Goal: Task Accomplishment & Management: Manage account settings

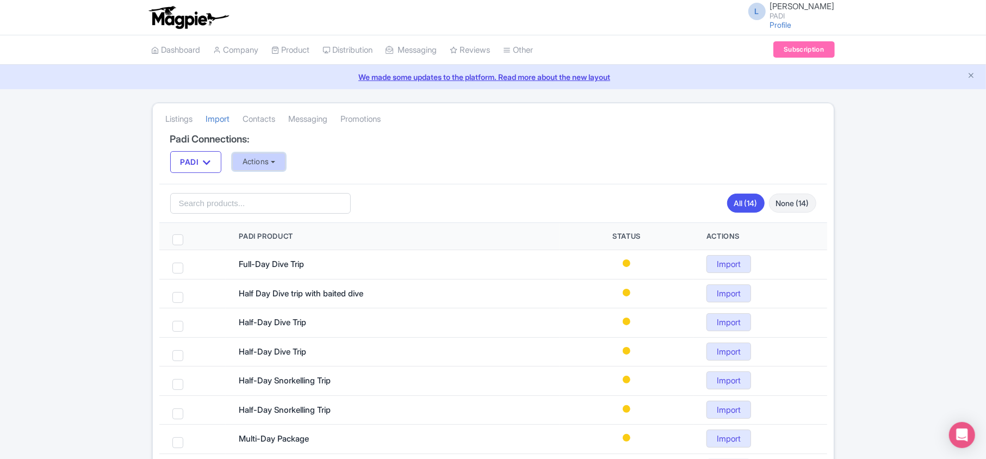
click at [253, 161] on button "Actions" at bounding box center [259, 162] width 54 height 18
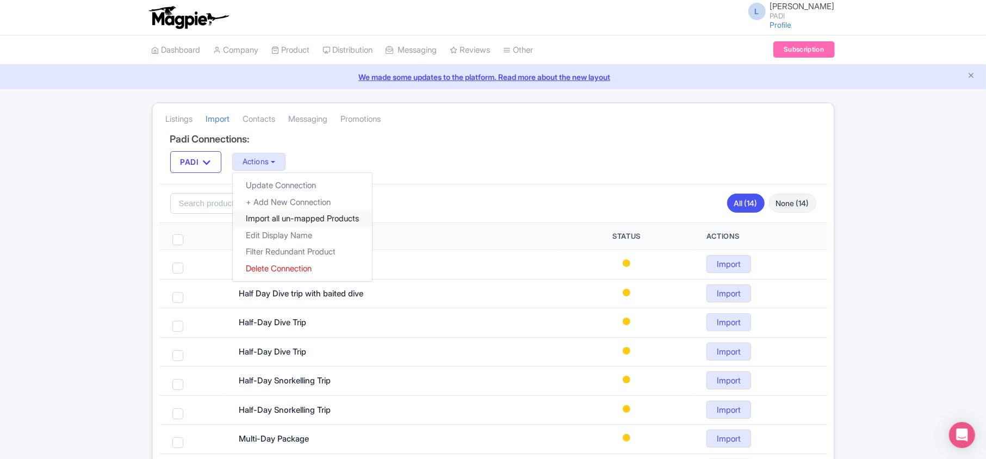
click at [264, 219] on link "Import all un-mapped Products" at bounding box center [302, 219] width 139 height 17
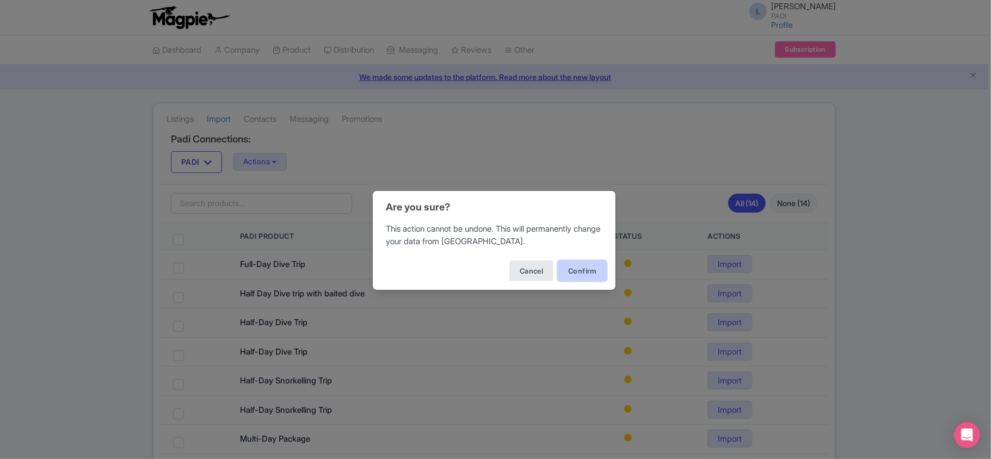
click at [579, 272] on button "Confirm" at bounding box center [582, 271] width 49 height 21
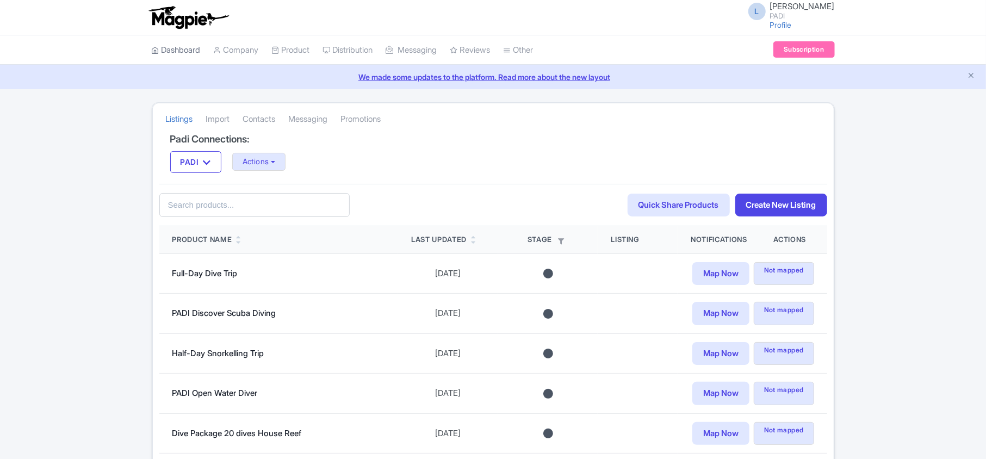
click at [166, 49] on link "Dashboard" at bounding box center [176, 50] width 49 height 30
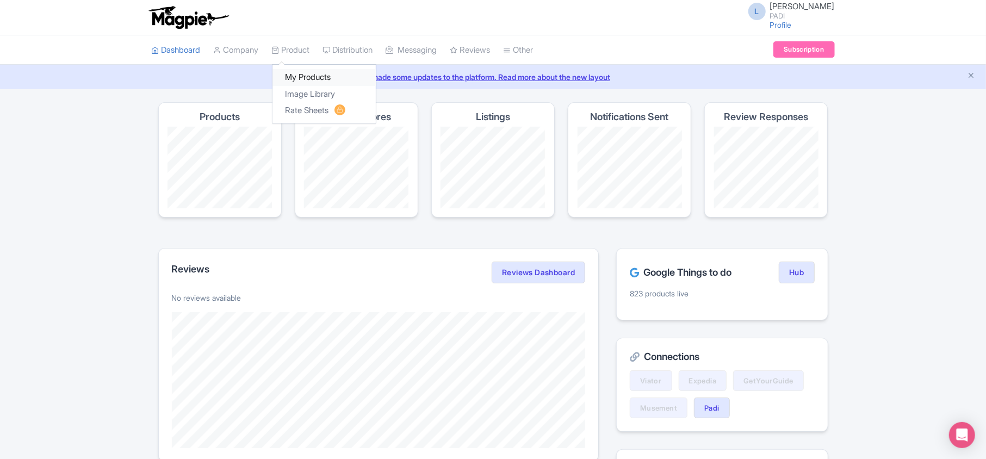
click at [316, 75] on link "My Products" at bounding box center [324, 77] width 103 height 17
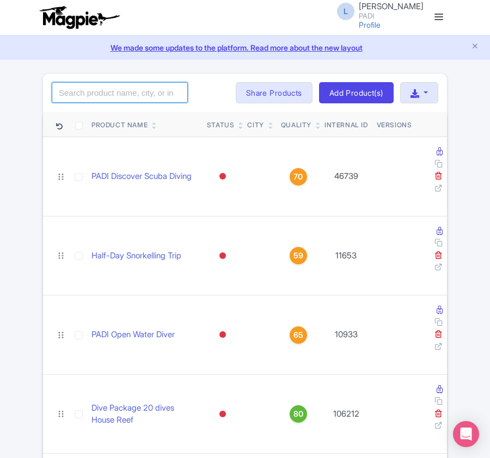
click at [125, 98] on input "search" at bounding box center [120, 92] width 136 height 21
paste input "107702"
type input "107702"
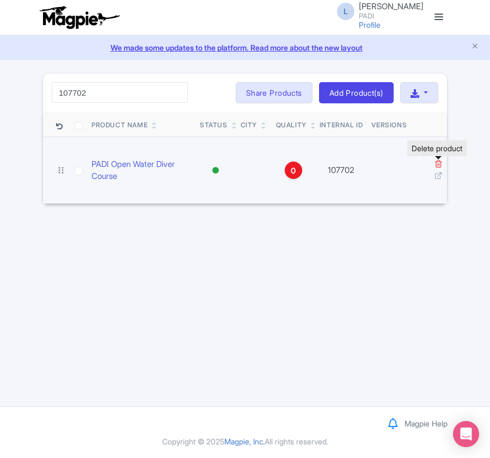
click at [437, 166] on icon at bounding box center [438, 163] width 8 height 8
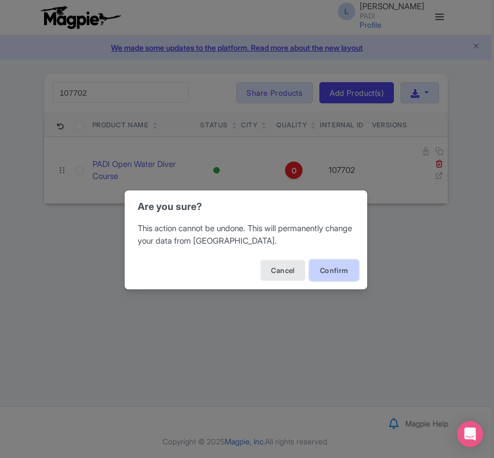
click at [323, 271] on button "Confirm" at bounding box center [334, 270] width 49 height 21
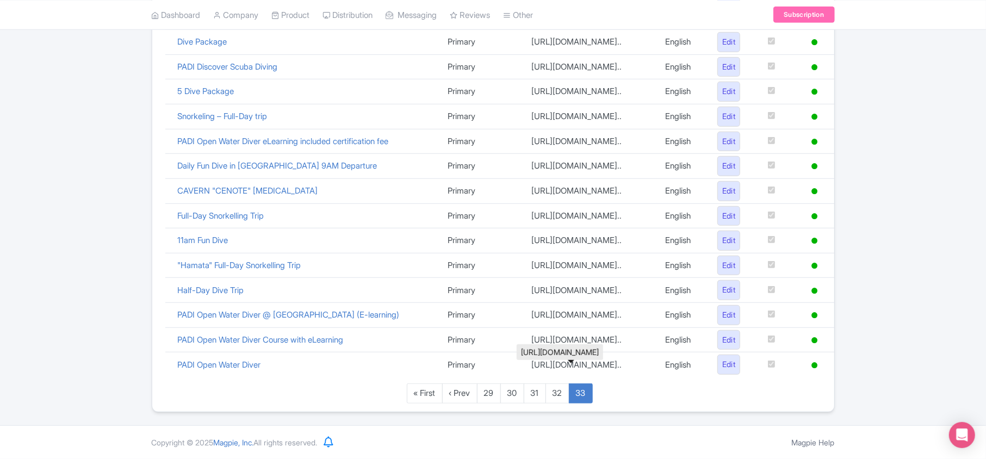
scroll to position [690, 0]
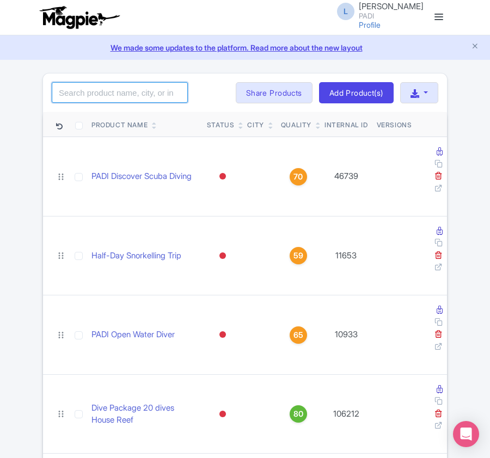
click at [158, 88] on input "search" at bounding box center [120, 92] width 136 height 21
paste input "107706"
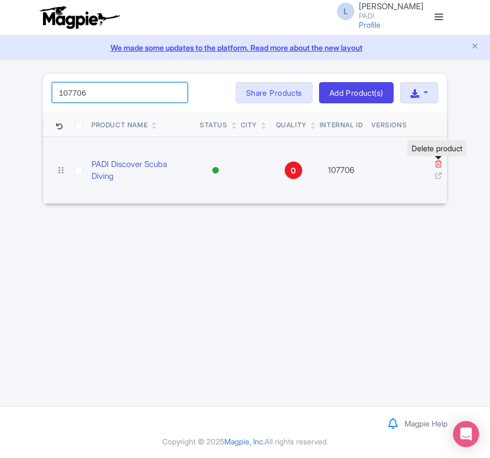
type input "107706"
click at [437, 164] on icon at bounding box center [438, 163] width 8 height 8
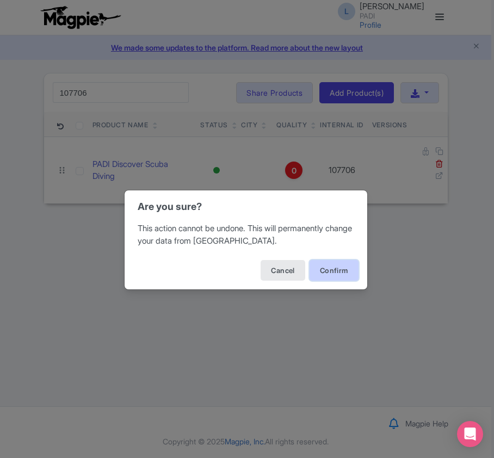
click at [333, 267] on button "Confirm" at bounding box center [334, 270] width 49 height 21
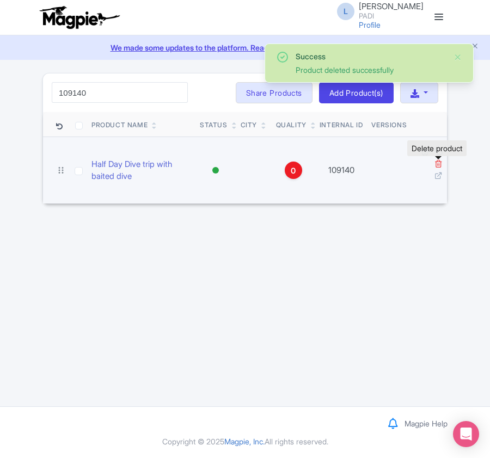
type input "109140"
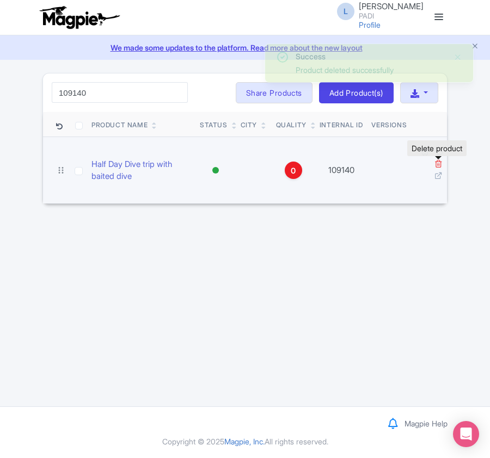
click at [440, 164] on icon at bounding box center [438, 163] width 8 height 8
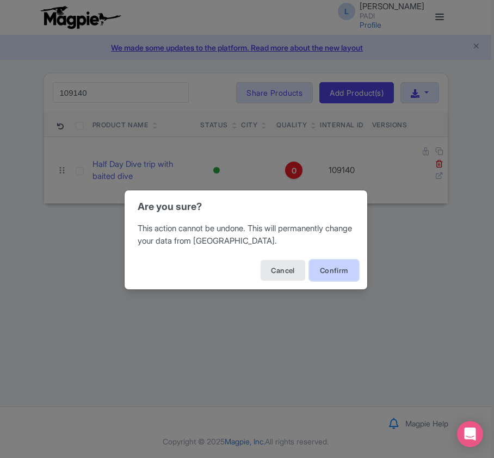
click at [338, 270] on button "Confirm" at bounding box center [334, 270] width 49 height 21
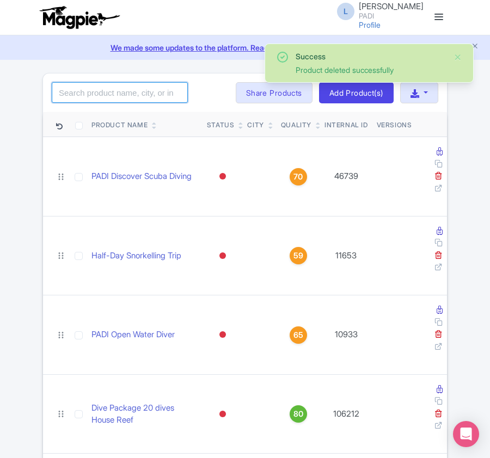
click at [122, 89] on input "search" at bounding box center [120, 92] width 136 height 21
paste input "109142"
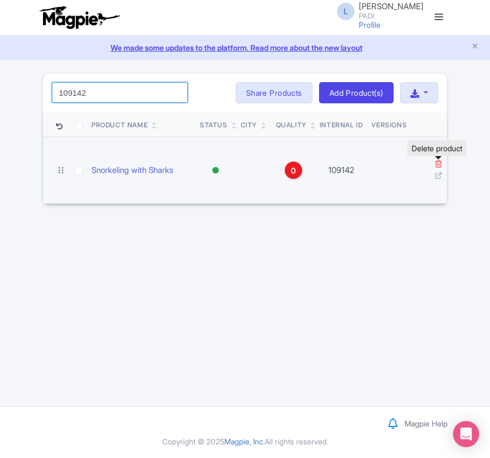
type input "109142"
click at [436, 162] on icon at bounding box center [438, 163] width 8 height 8
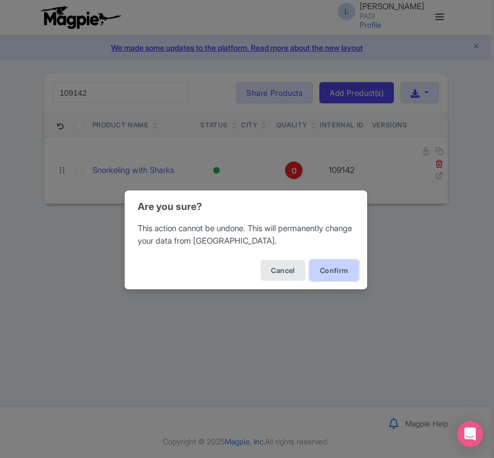
click at [330, 273] on button "Confirm" at bounding box center [334, 270] width 49 height 21
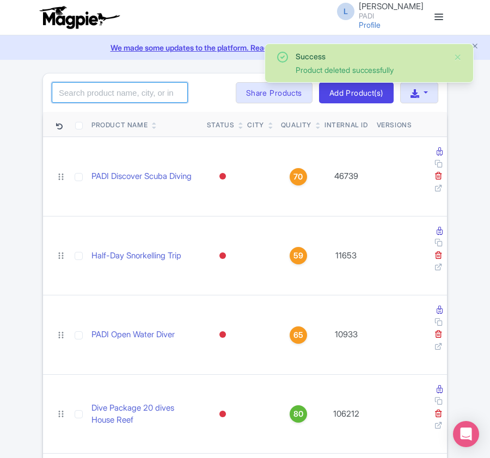
click at [142, 99] on input "search" at bounding box center [120, 92] width 136 height 21
paste input "109060"
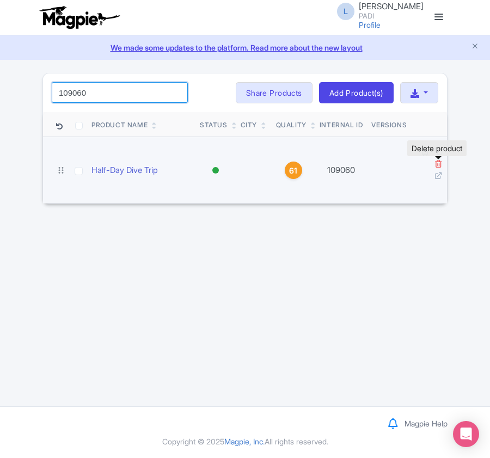
type input "109060"
click at [440, 163] on icon at bounding box center [438, 163] width 8 height 8
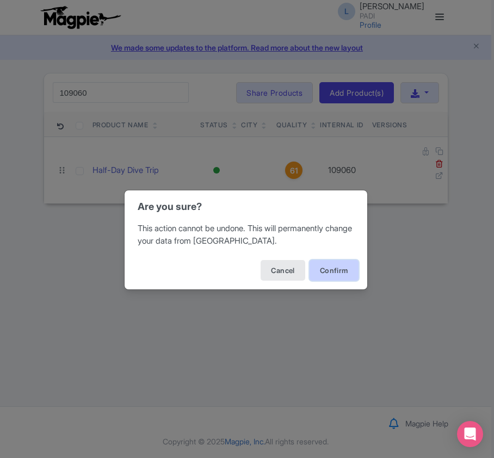
click at [340, 271] on button "Confirm" at bounding box center [334, 270] width 49 height 21
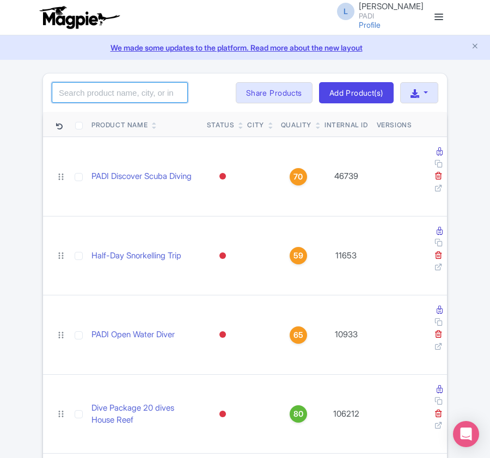
click at [149, 90] on input "search" at bounding box center [120, 92] width 136 height 21
paste input "99052"
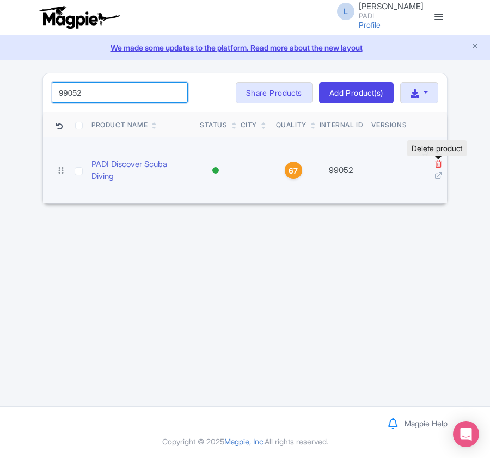
type input "99052"
click at [436, 164] on icon at bounding box center [438, 163] width 8 height 8
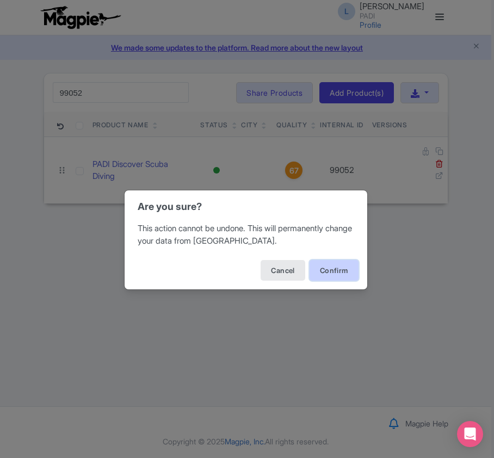
click at [327, 274] on button "Confirm" at bounding box center [334, 270] width 49 height 21
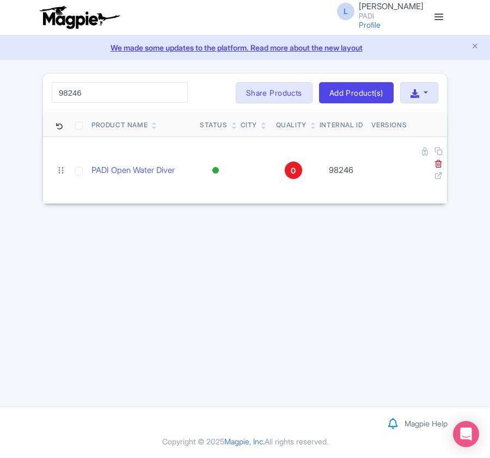
type input "98246"
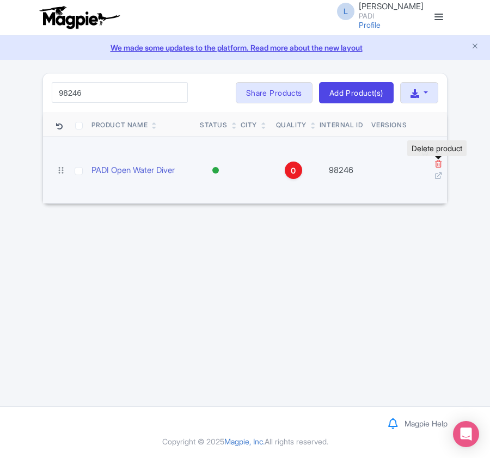
click at [438, 164] on icon at bounding box center [438, 163] width 8 height 8
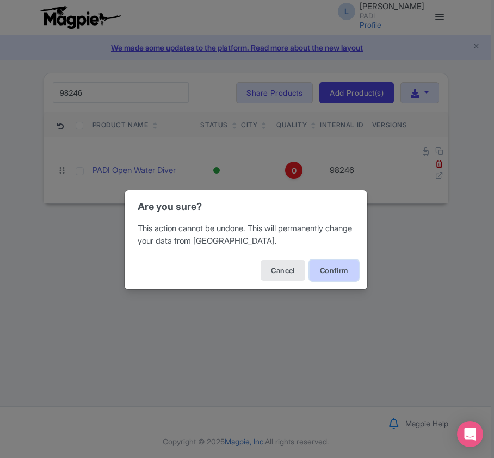
click at [323, 272] on button "Confirm" at bounding box center [334, 270] width 49 height 21
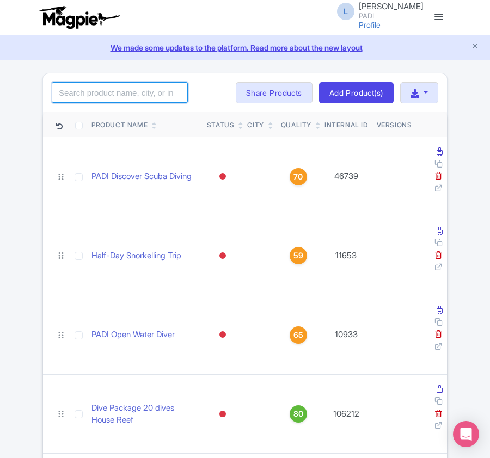
click at [116, 89] on input "search" at bounding box center [120, 92] width 136 height 21
paste input "19240"
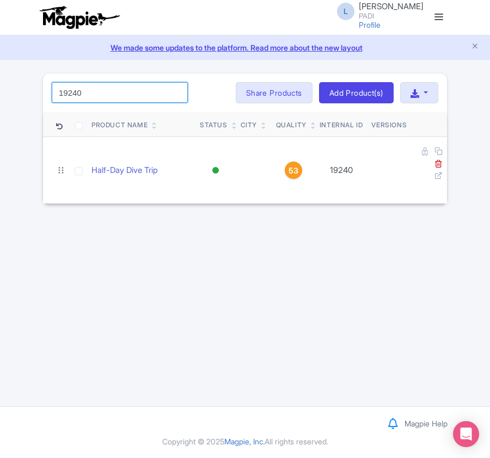
drag, startPoint x: 83, startPoint y: 96, endPoint x: -1, endPoint y: 71, distance: 87.6
click at [0, 71] on html "L Luca Novelli PADI Profile Users Settings Sign out Dashboard Company Product M…" at bounding box center [245, 229] width 490 height 458
paste input "8569"
drag, startPoint x: 88, startPoint y: 91, endPoint x: -1, endPoint y: 79, distance: 89.5
click at [0, 79] on html "L Luca Novelli PADI Profile Users Settings Sign out Dashboard Company Product M…" at bounding box center [245, 229] width 490 height 458
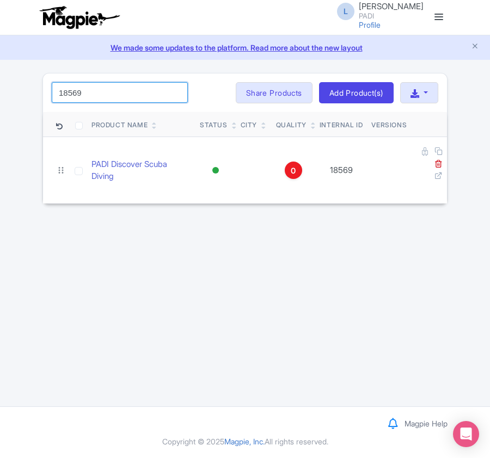
paste input "2091"
drag, startPoint x: 16, startPoint y: 79, endPoint x: -1, endPoint y: 77, distance: 17.5
click at [0, 77] on html "L Luca Novelli PADI Profile Users Settings Sign out Dashboard Company Product M…" at bounding box center [245, 229] width 490 height 458
paste input "83"
drag, startPoint x: 108, startPoint y: 89, endPoint x: -1, endPoint y: 85, distance: 108.9
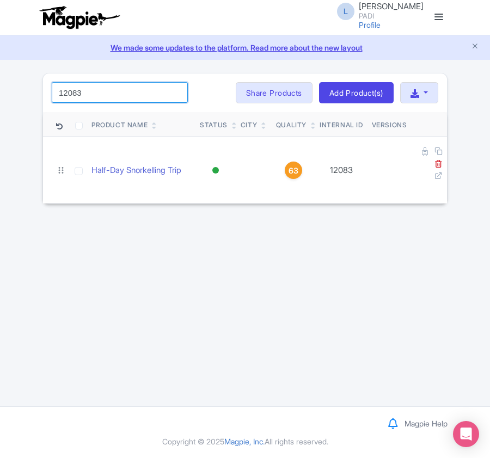
click at [0, 85] on html "L Luca Novelli PADI Profile Users Settings Sign out Dashboard Company Product M…" at bounding box center [245, 229] width 490 height 458
paste input "1164"
drag, startPoint x: 103, startPoint y: 101, endPoint x: 23, endPoint y: 89, distance: 81.3
click at [23, 89] on div "Success Product deleted successfully 11164 Search Bulk Actions Delete Add to Co…" at bounding box center [245, 139] width 490 height 132
paste input "2"
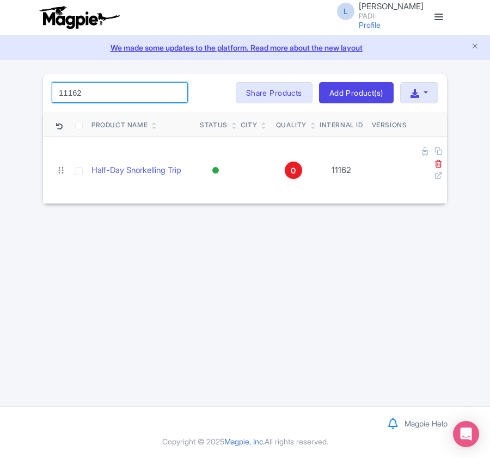
drag, startPoint x: 123, startPoint y: 89, endPoint x: -1, endPoint y: 89, distance: 124.0
click at [0, 89] on html "L Luca Novelli PADI Profile Users Settings Sign out Dashboard Company Product M…" at bounding box center [245, 229] width 490 height 458
paste input "3530"
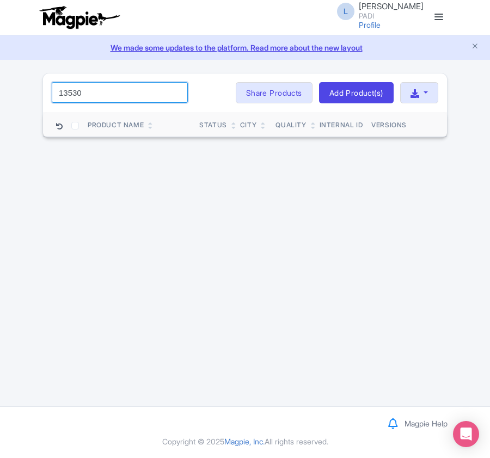
drag, startPoint x: 103, startPoint y: 86, endPoint x: 15, endPoint y: 90, distance: 88.2
click at [15, 90] on div "Success Product deleted successfully 13530 Search Bulk Actions Delete Add to Co…" at bounding box center [245, 105] width 490 height 65
paste input "74214"
drag, startPoint x: 95, startPoint y: 88, endPoint x: -1, endPoint y: 86, distance: 95.8
click at [0, 86] on html "L Luca Novelli PADI Profile Users Settings Sign out Dashboard Company Product M…" at bounding box center [245, 229] width 490 height 458
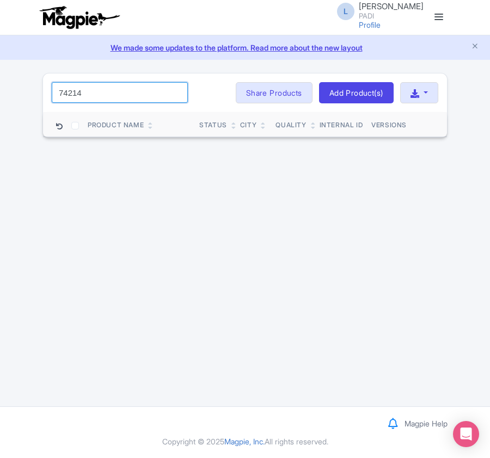
paste input "5"
drag, startPoint x: 89, startPoint y: 94, endPoint x: -1, endPoint y: 79, distance: 91.4
click at [0, 79] on html "L Luca Novelli PADI Profile Users Settings Sign out Dashboard Company Product M…" at bounding box center [245, 229] width 490 height 458
paste input "9254"
drag, startPoint x: 102, startPoint y: 96, endPoint x: 12, endPoint y: 90, distance: 90.5
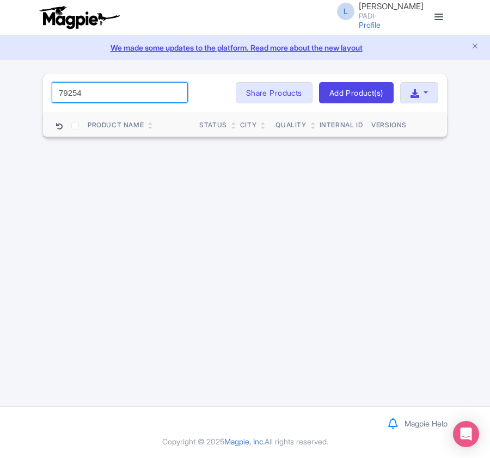
click at [12, 90] on div "Success Product deleted successfully 79254 Search Bulk Actions Delete Add to Co…" at bounding box center [245, 105] width 490 height 65
paste input "99080"
drag, startPoint x: 97, startPoint y: 94, endPoint x: -1, endPoint y: 94, distance: 97.9
click at [0, 94] on html "L Luca Novelli PADI Profile Users Settings Sign out Dashboard Company Product M…" at bounding box center [245, 229] width 490 height 458
paste input "5"
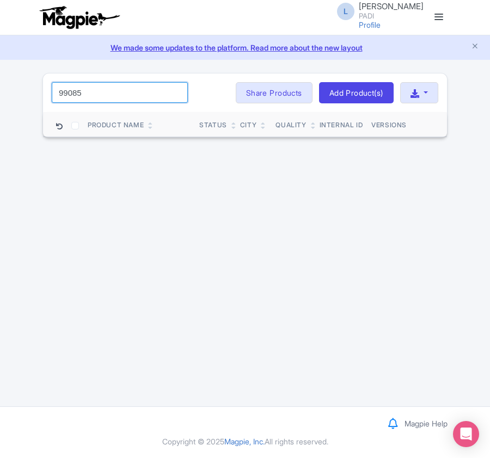
drag, startPoint x: 102, startPoint y: 92, endPoint x: -1, endPoint y: 92, distance: 103.4
click at [0, 92] on html "L Luca Novelli PADI Profile Users Settings Sign out Dashboard Company Product M…" at bounding box center [245, 229] width 490 height 458
paste input "66694"
drag, startPoint x: 91, startPoint y: 97, endPoint x: 1, endPoint y: 83, distance: 91.9
click at [1, 83] on div "Success Product deleted successfully 66694 Search Bulk Actions Delete Add to Co…" at bounding box center [245, 105] width 490 height 65
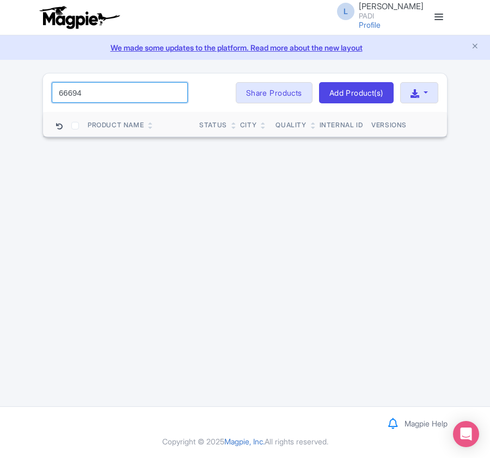
paste input "6"
type input "66696"
drag, startPoint x: 96, startPoint y: 92, endPoint x: -1, endPoint y: 88, distance: 97.4
click at [0, 88] on html "L Luca Novelli PADI Profile Users Settings Sign out Dashboard Company Product M…" at bounding box center [245, 229] width 490 height 458
click at [177, 96] on input "66696" at bounding box center [120, 92] width 136 height 21
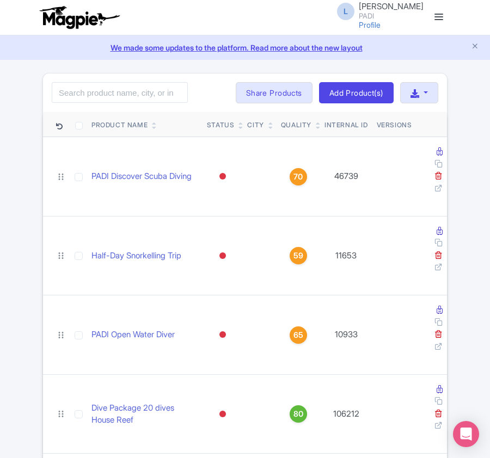
click at [316, 129] on icon at bounding box center [318, 128] width 5 height 7
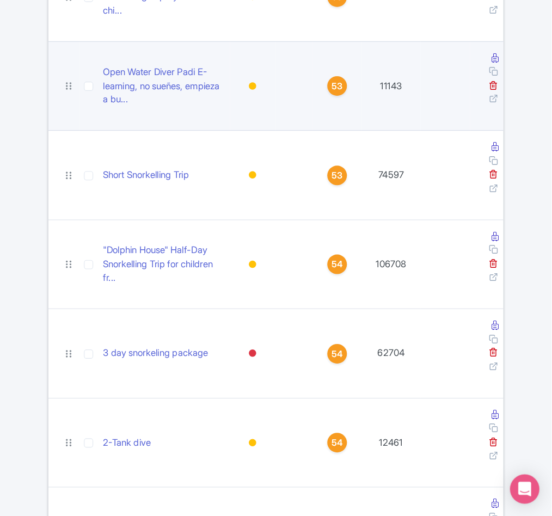
scroll to position [2363, 0]
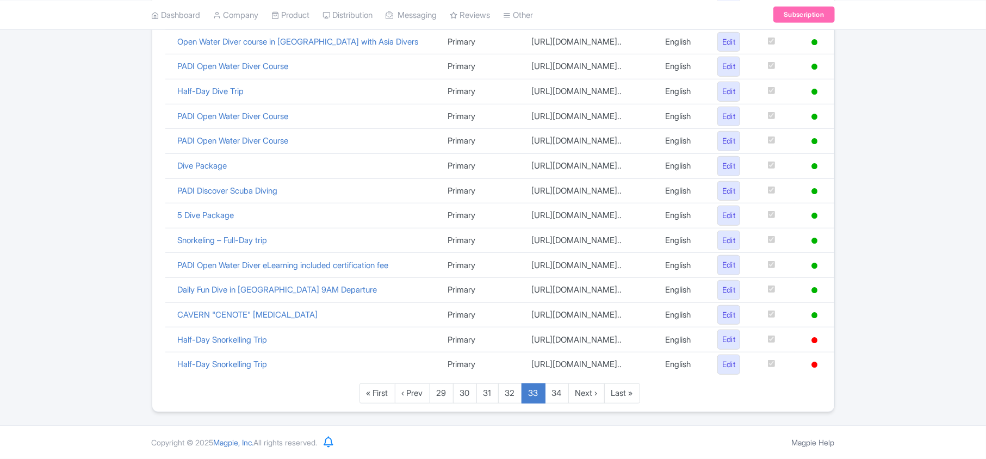
scroll to position [762, 0]
click at [626, 397] on link "Last »" at bounding box center [622, 394] width 36 height 20
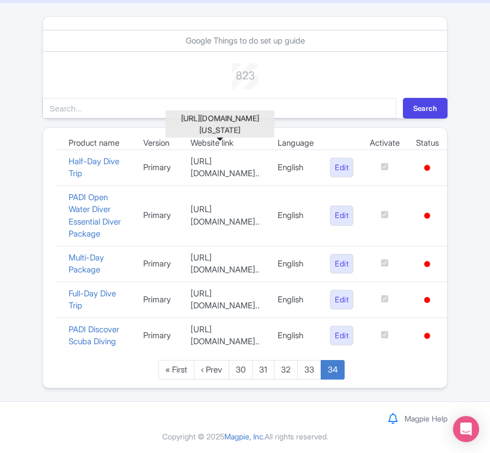
scroll to position [144, 0]
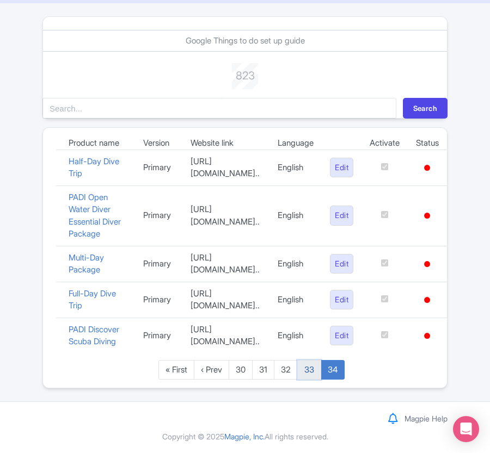
click at [311, 372] on link "33" at bounding box center [309, 370] width 24 height 20
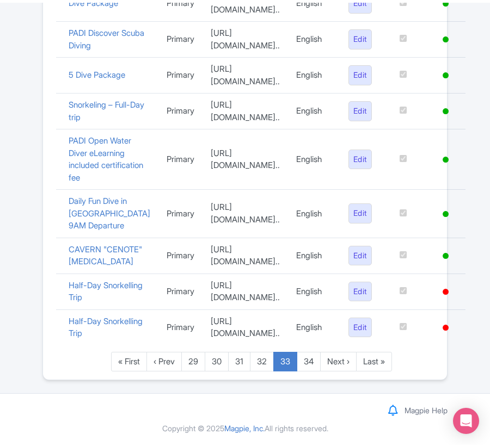
scroll to position [1239, 0]
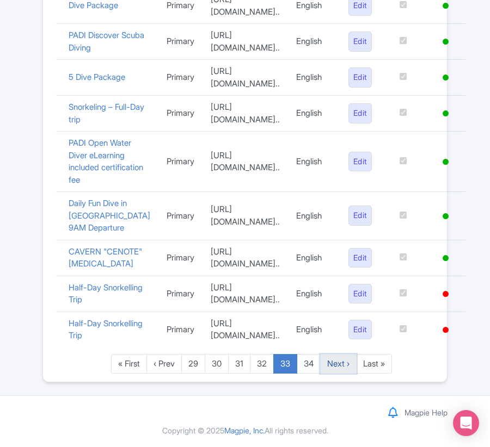
click at [341, 364] on link "Next ›" at bounding box center [338, 364] width 36 height 20
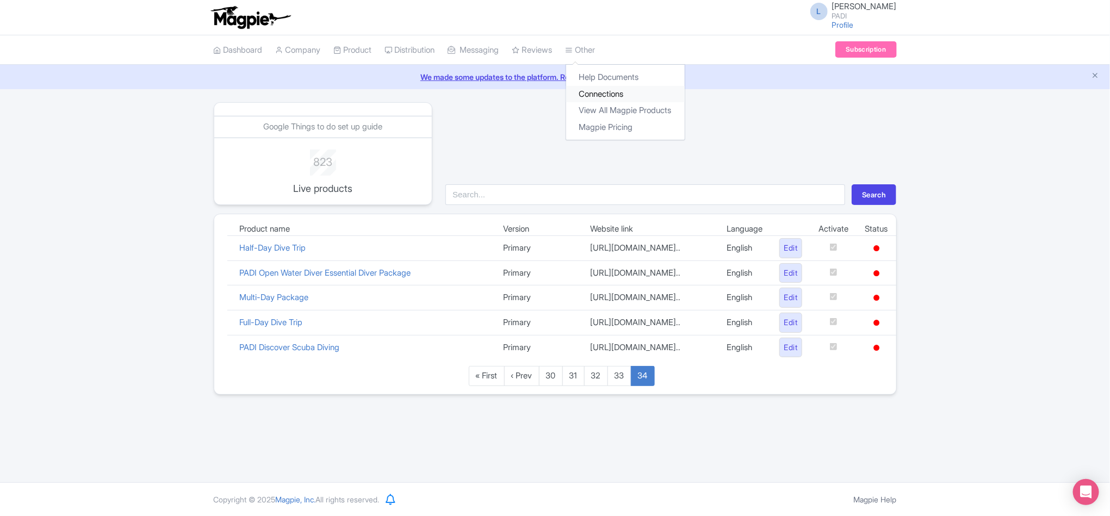
click at [489, 89] on link "Connections" at bounding box center [625, 94] width 119 height 17
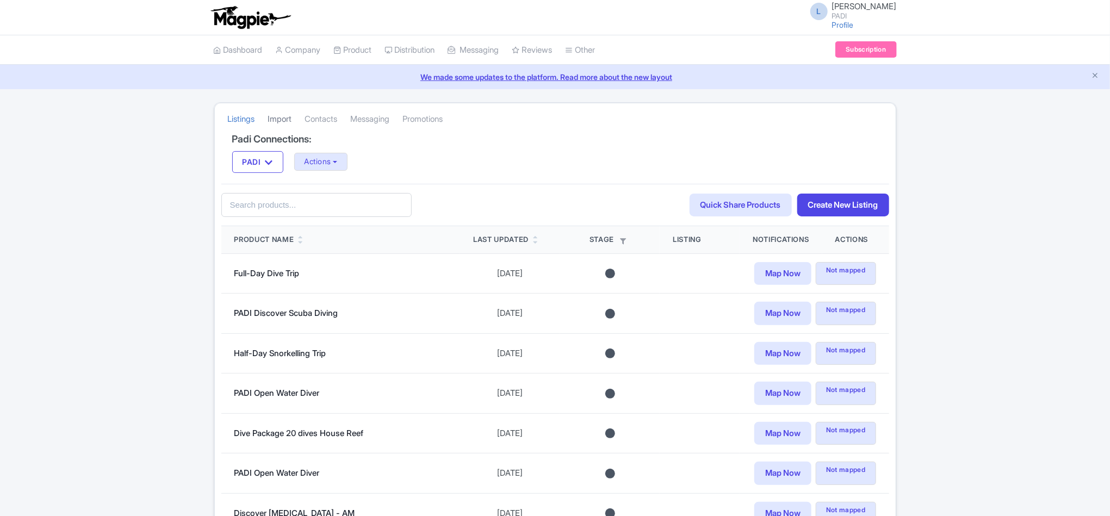
click at [289, 118] on link "Import" at bounding box center [280, 119] width 24 height 30
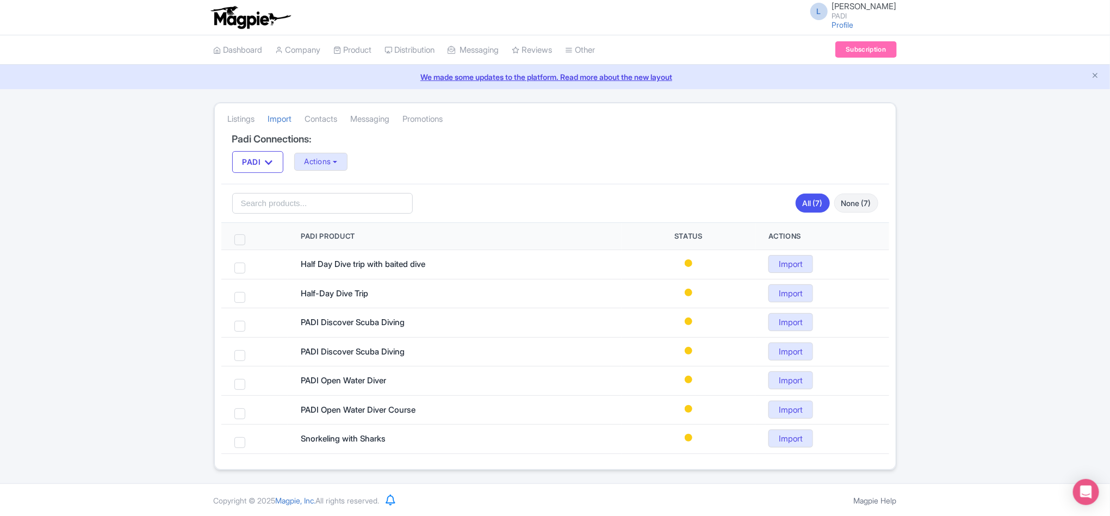
click at [240, 237] on span at bounding box center [239, 239] width 11 height 11
click at [251, 237] on input "checkbox" at bounding box center [254, 237] width 7 height 7
click at [244, 240] on span at bounding box center [239, 239] width 11 height 11
click at [251, 240] on input "checkbox" at bounding box center [254, 237] width 7 height 7
click at [244, 240] on span at bounding box center [239, 239] width 11 height 11
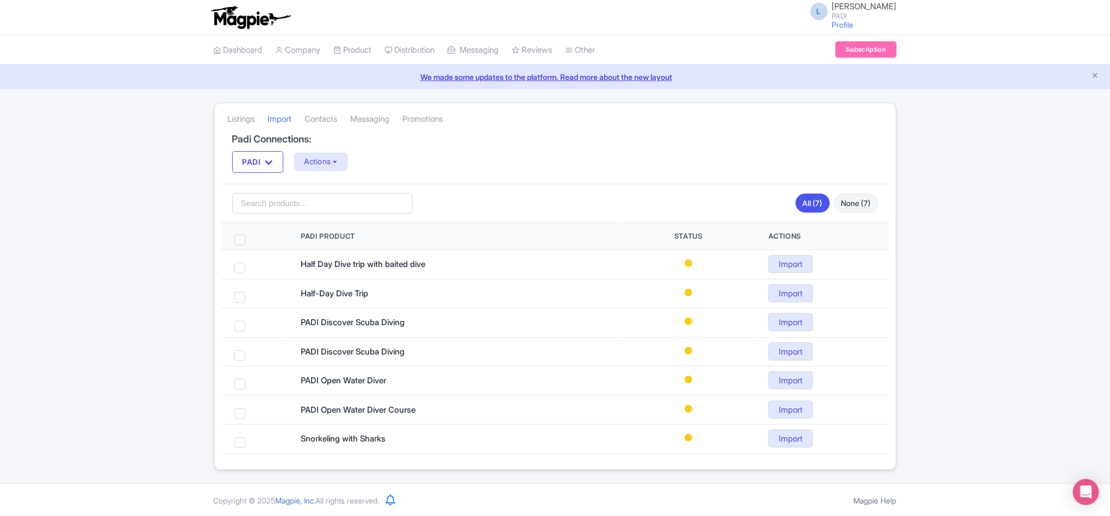
click at [251, 240] on input "checkbox" at bounding box center [254, 237] width 7 height 7
click at [340, 158] on button "Actions" at bounding box center [321, 162] width 54 height 18
click at [242, 238] on span at bounding box center [239, 239] width 11 height 11
click at [251, 238] on input "checkbox" at bounding box center [254, 237] width 7 height 7
checkbox input "false"
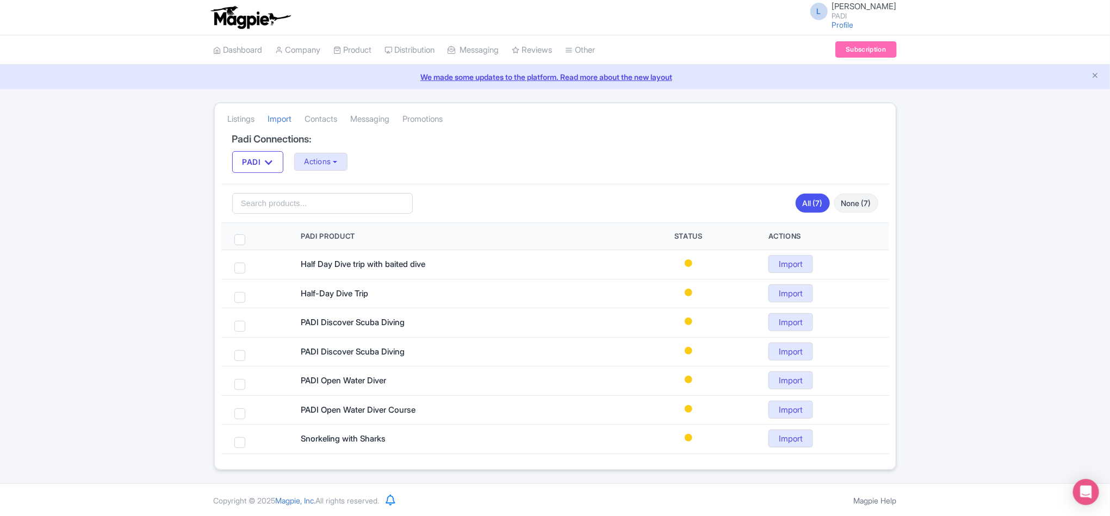
click at [938, 85] on div "We made some updates to the platform. Read more about the new layout" at bounding box center [555, 77] width 1110 height 24
click at [311, 163] on button "Actions" at bounding box center [321, 162] width 54 height 18
click at [331, 217] on link "Import all un-mapped Products" at bounding box center [364, 219] width 139 height 17
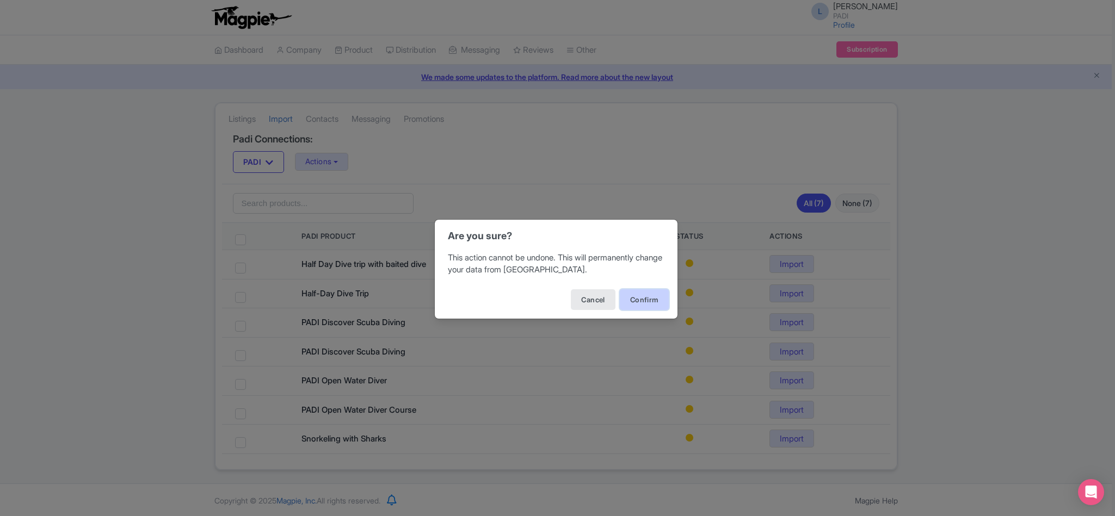
click at [639, 302] on button "Confirm" at bounding box center [644, 299] width 49 height 21
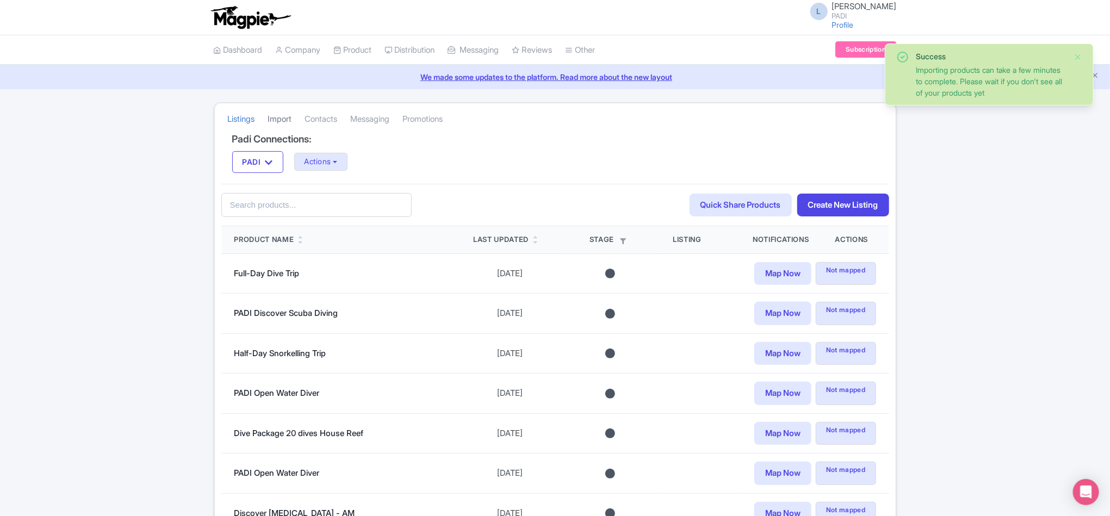
click at [282, 118] on link "Import" at bounding box center [280, 119] width 24 height 30
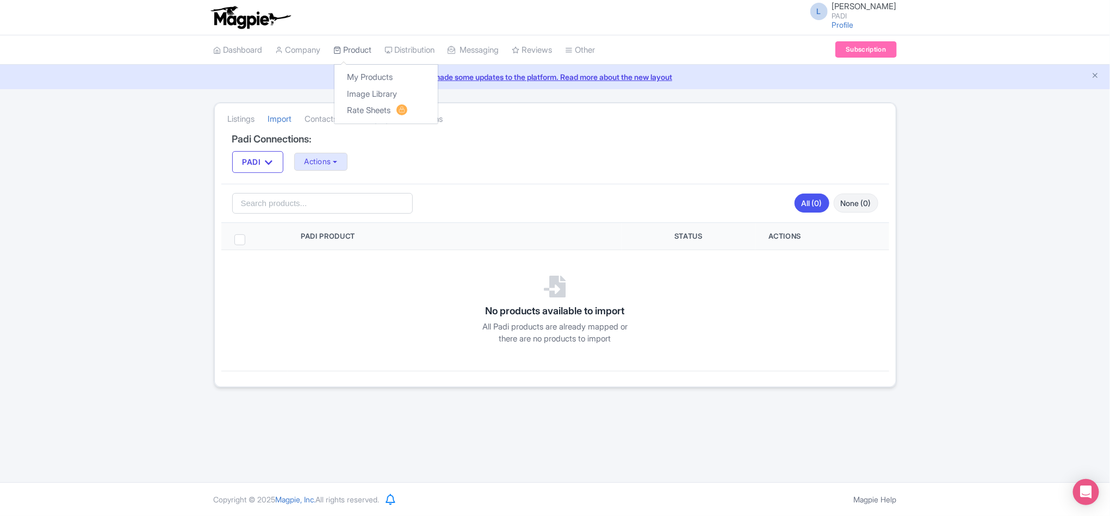
click at [347, 46] on link "Product" at bounding box center [353, 50] width 38 height 30
click at [369, 79] on link "My Products" at bounding box center [386, 77] width 103 height 17
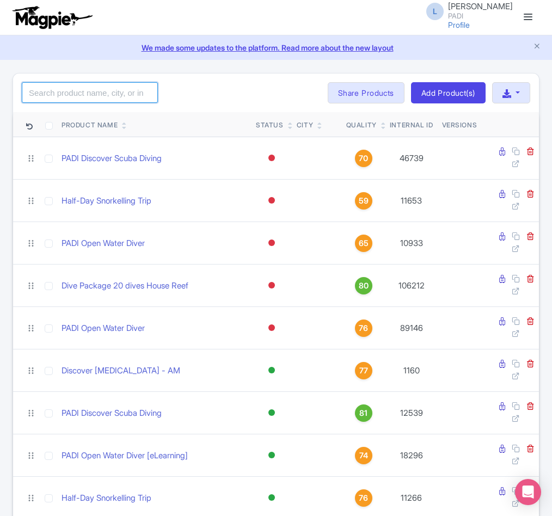
click at [69, 100] on input "search" at bounding box center [90, 92] width 136 height 21
paste input "107702"
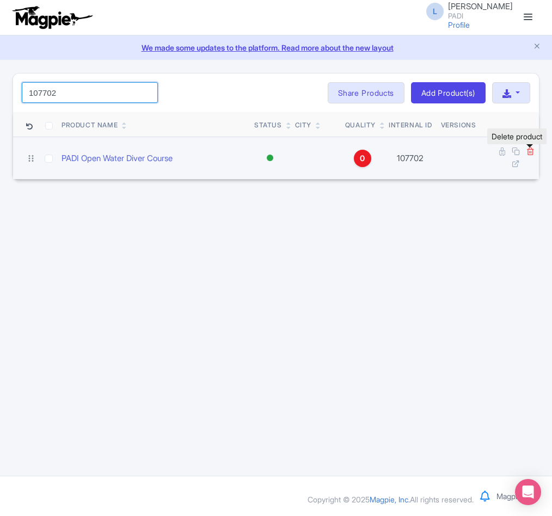
type input "107702"
click at [530, 154] on icon at bounding box center [530, 151] width 8 height 8
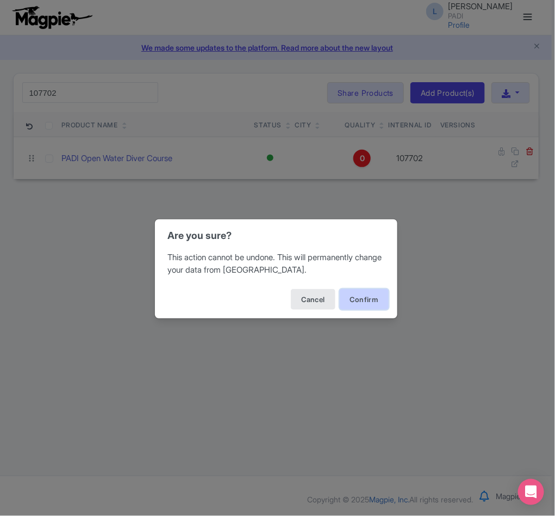
click at [377, 301] on button "Confirm" at bounding box center [364, 299] width 49 height 21
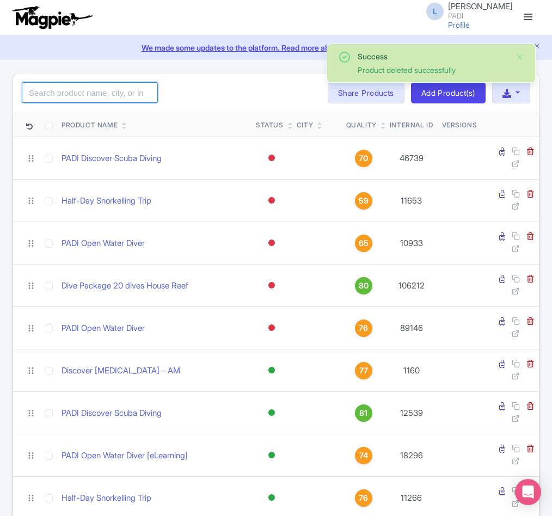
drag, startPoint x: 0, startPoint y: 0, endPoint x: 77, endPoint y: 98, distance: 124.8
click at [77, 98] on input "search" at bounding box center [90, 92] width 136 height 21
paste input "107706"
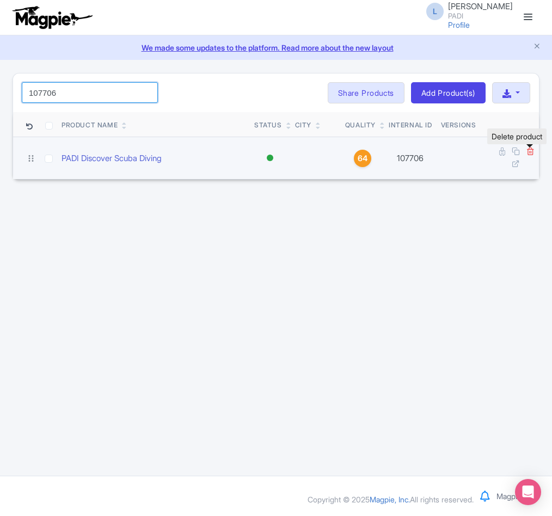
type input "107706"
click at [533, 152] on icon at bounding box center [530, 151] width 8 height 8
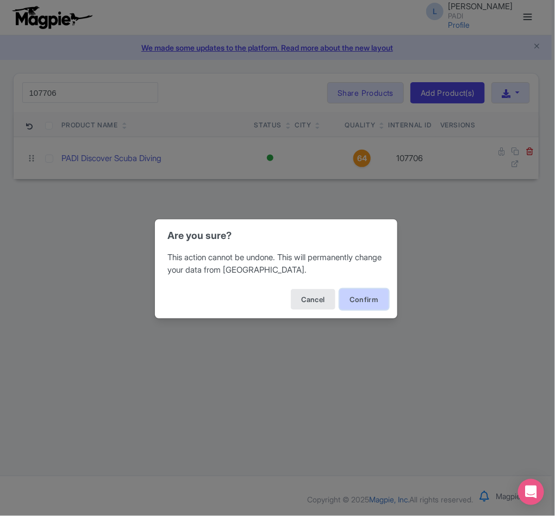
click at [358, 304] on button "Confirm" at bounding box center [364, 299] width 49 height 21
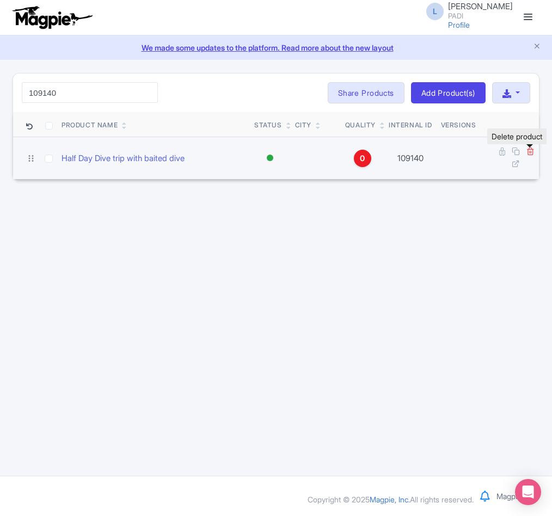
type input "109140"
click at [530, 151] on icon at bounding box center [530, 151] width 8 height 8
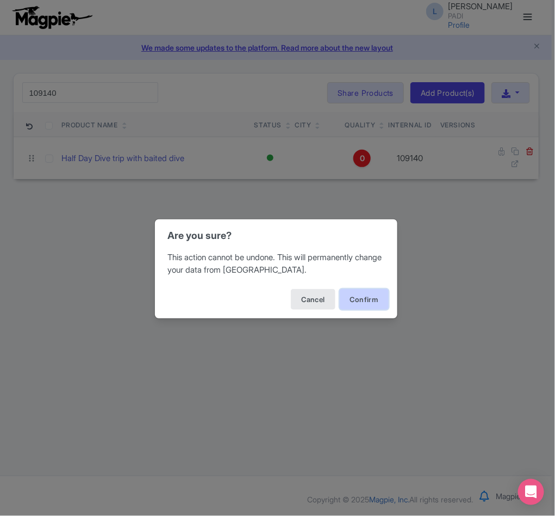
click at [371, 299] on button "Confirm" at bounding box center [364, 299] width 49 height 21
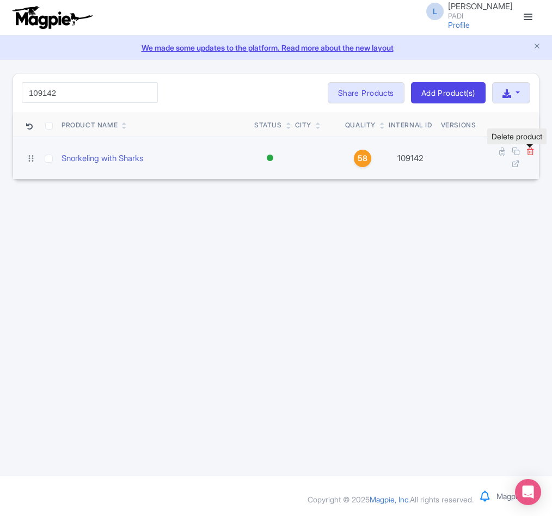
type input "109142"
click at [529, 152] on icon at bounding box center [530, 151] width 8 height 8
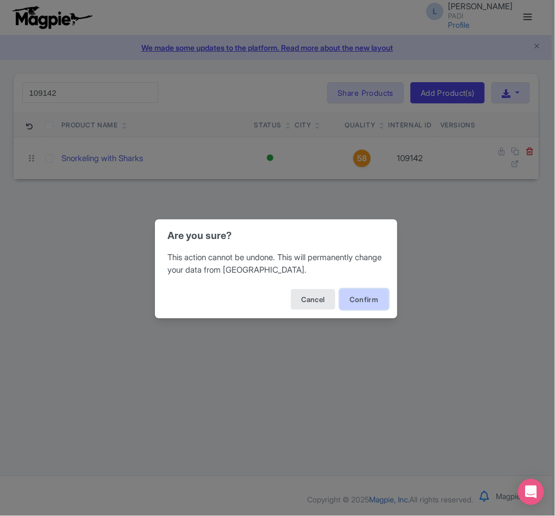
click at [353, 300] on button "Confirm" at bounding box center [364, 299] width 49 height 21
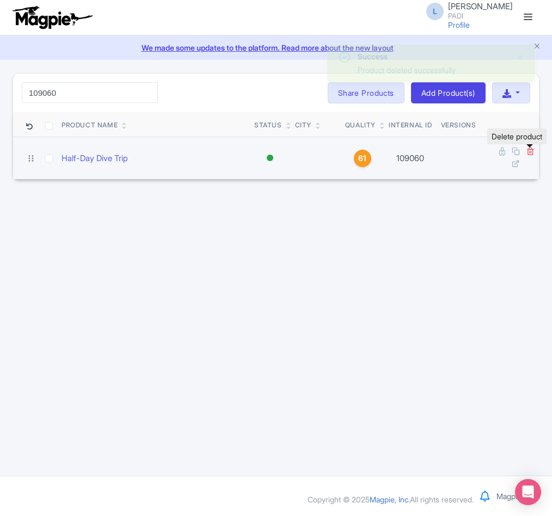
type input "109060"
click at [529, 155] on icon at bounding box center [530, 151] width 8 height 8
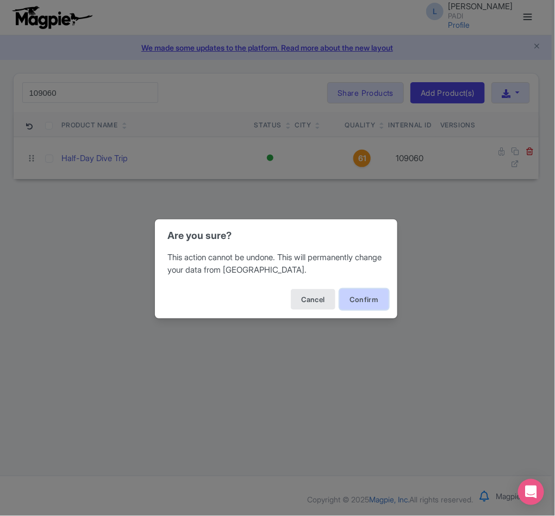
click at [355, 300] on button "Confirm" at bounding box center [364, 299] width 49 height 21
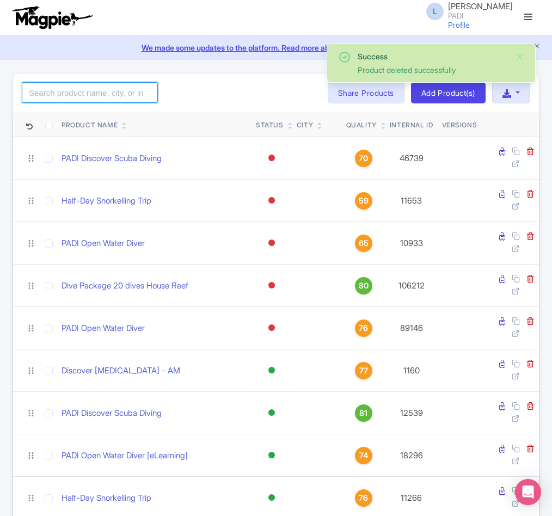
click at [44, 94] on input "search" at bounding box center [90, 92] width 136 height 21
paste input "99052"
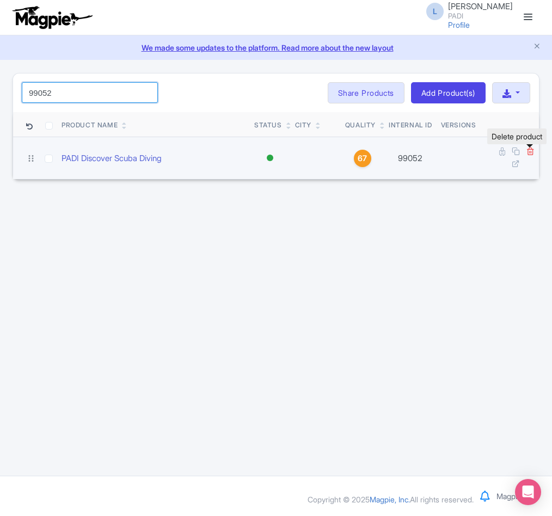
type input "99052"
click at [530, 151] on icon at bounding box center [530, 151] width 8 height 8
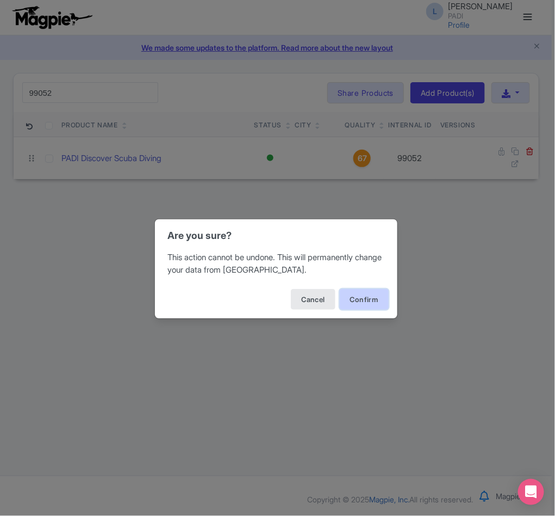
click at [355, 294] on button "Confirm" at bounding box center [364, 299] width 49 height 21
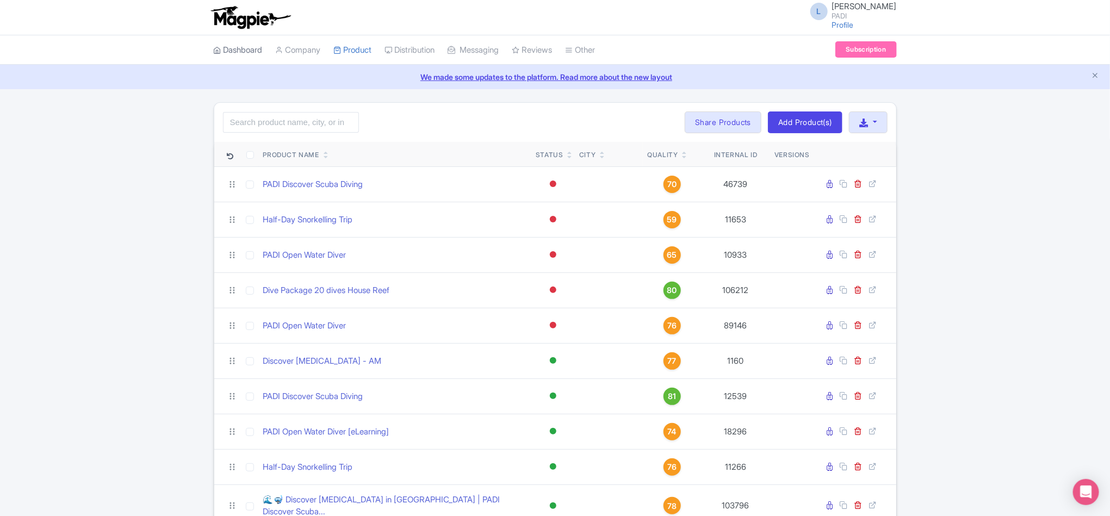
click at [242, 54] on link "Dashboard" at bounding box center [238, 50] width 49 height 30
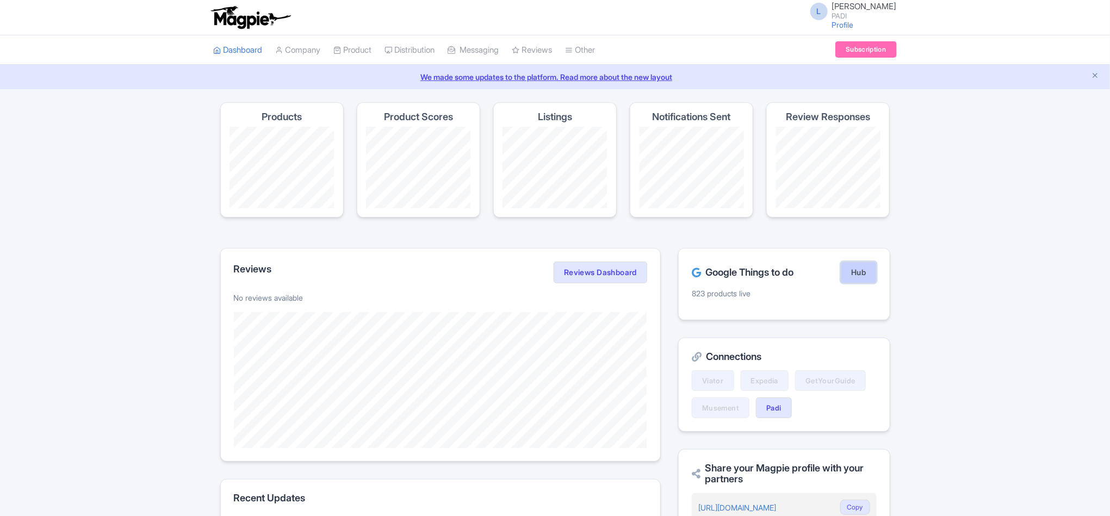
click at [849, 274] on link "Hub" at bounding box center [858, 273] width 35 height 22
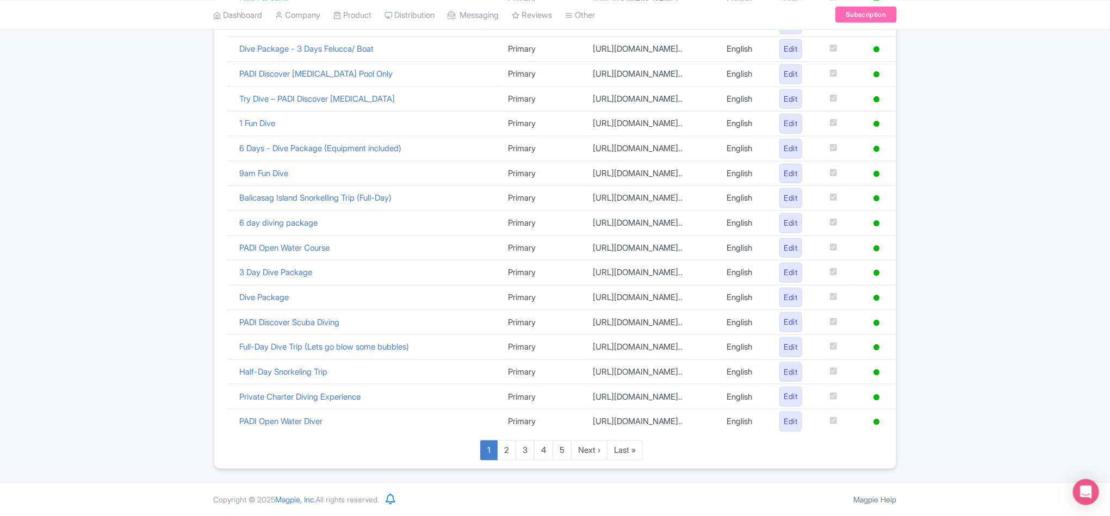
scroll to position [697, 0]
click at [630, 457] on link "Last »" at bounding box center [625, 451] width 36 height 20
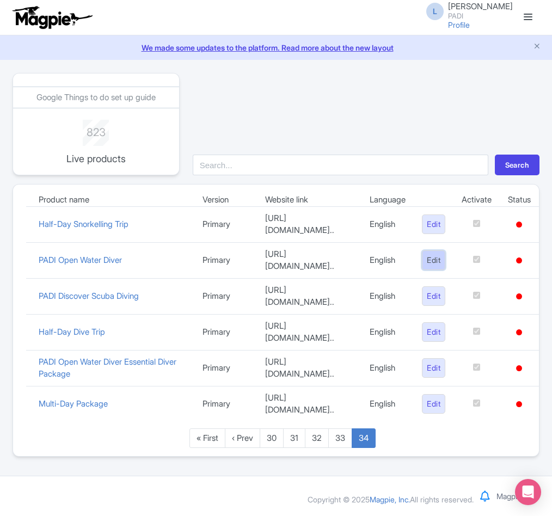
click at [438, 258] on link "Edit" at bounding box center [433, 260] width 23 height 20
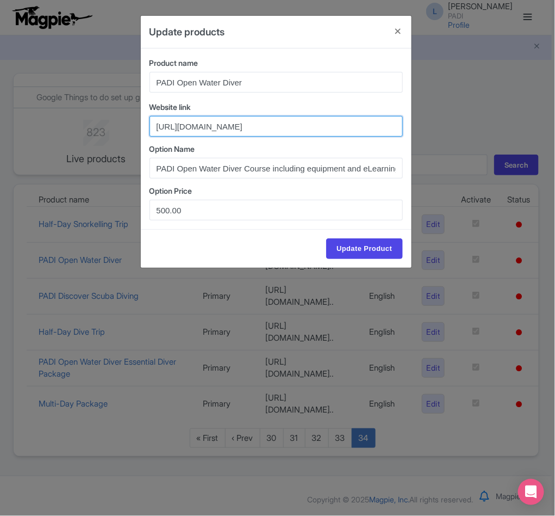
scroll to position [0, 261]
drag, startPoint x: 157, startPoint y: 126, endPoint x: 186, endPoint y: 133, distance: 29.7
click at [186, 133] on input "https://travel.padi.com/dive-course/balearic-islands/padi-open-water-diver-9824…" at bounding box center [276, 126] width 253 height 21
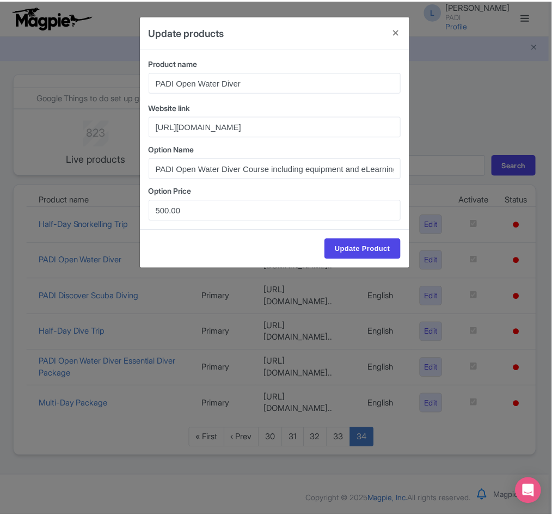
scroll to position [0, 0]
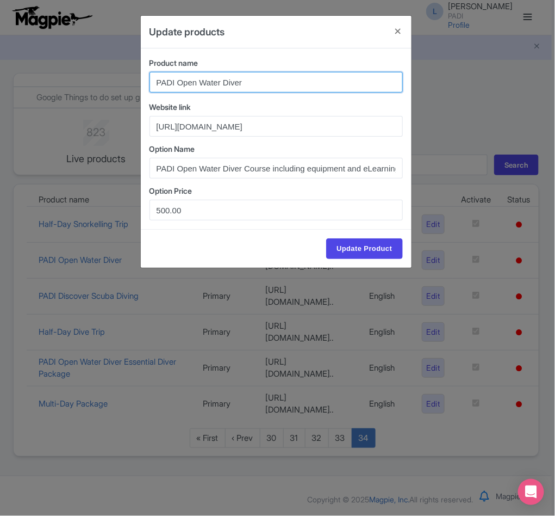
drag, startPoint x: 264, startPoint y: 85, endPoint x: 41, endPoint y: 85, distance: 223.0
click at [41, 85] on div "Update products Product name PADI Open Water Diver Website link https://travel.…" at bounding box center [277, 258] width 555 height 516
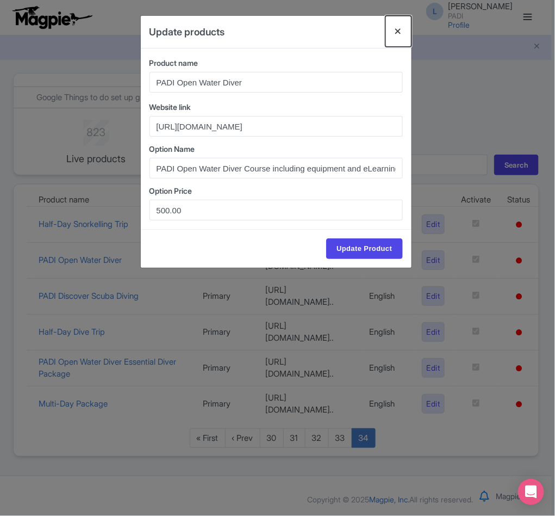
click at [393, 29] on button "Close" at bounding box center [399, 31] width 26 height 31
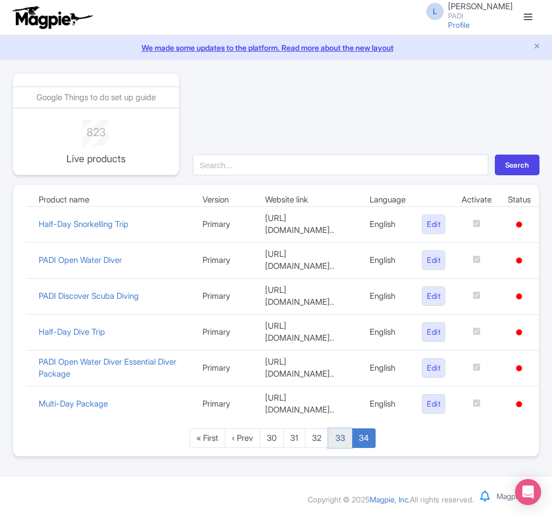
click at [338, 439] on link "33" at bounding box center [340, 438] width 24 height 20
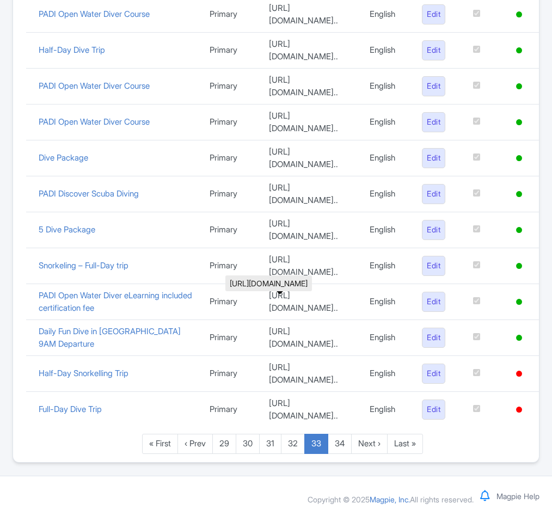
scroll to position [734, 0]
click at [338, 441] on link "34" at bounding box center [339, 444] width 24 height 20
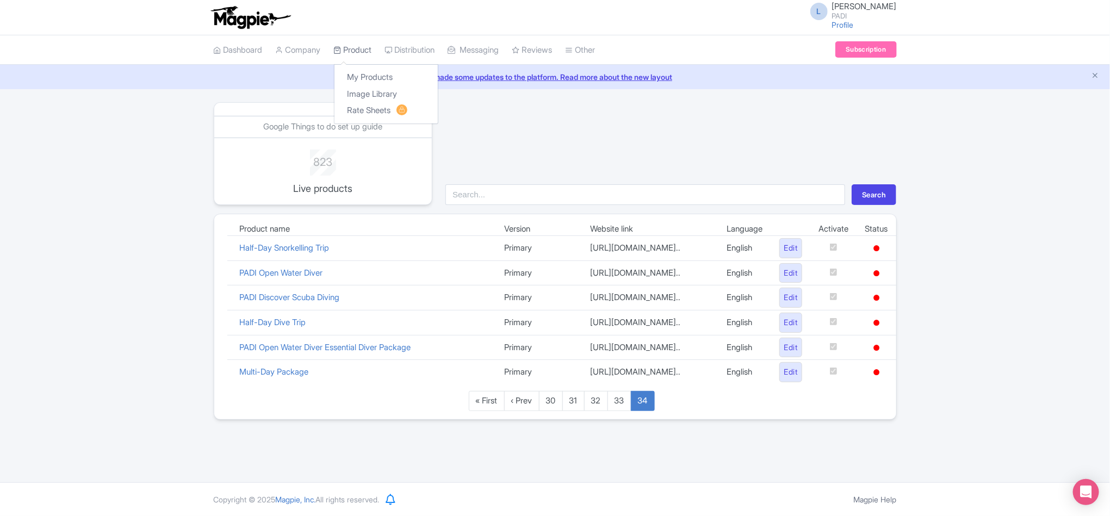
click at [354, 48] on link "Product" at bounding box center [353, 50] width 38 height 30
click at [364, 75] on link "My Products" at bounding box center [386, 77] width 103 height 17
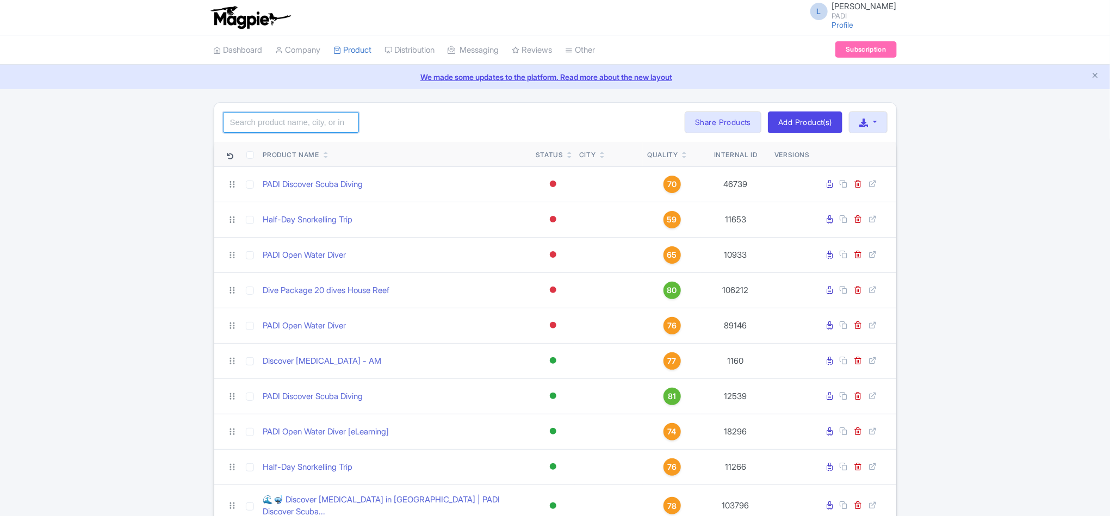
click at [297, 121] on input "search" at bounding box center [291, 122] width 136 height 21
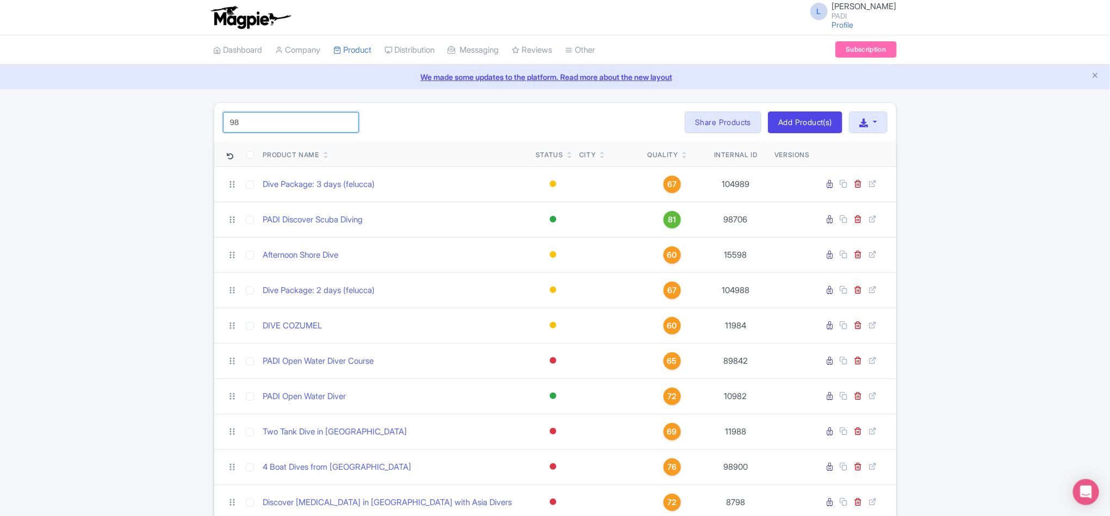
type input "98246"
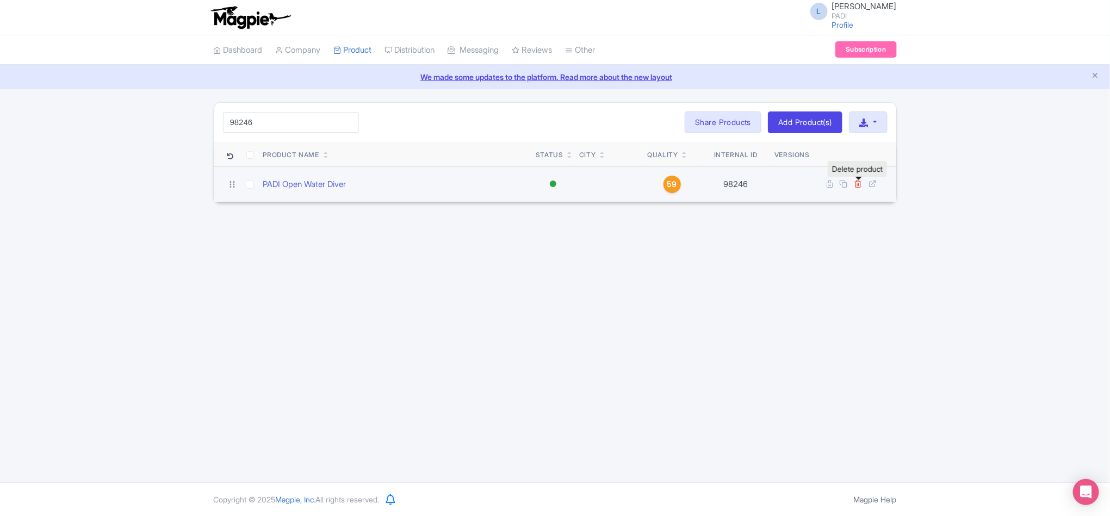
click at [858, 187] on icon at bounding box center [859, 184] width 8 height 8
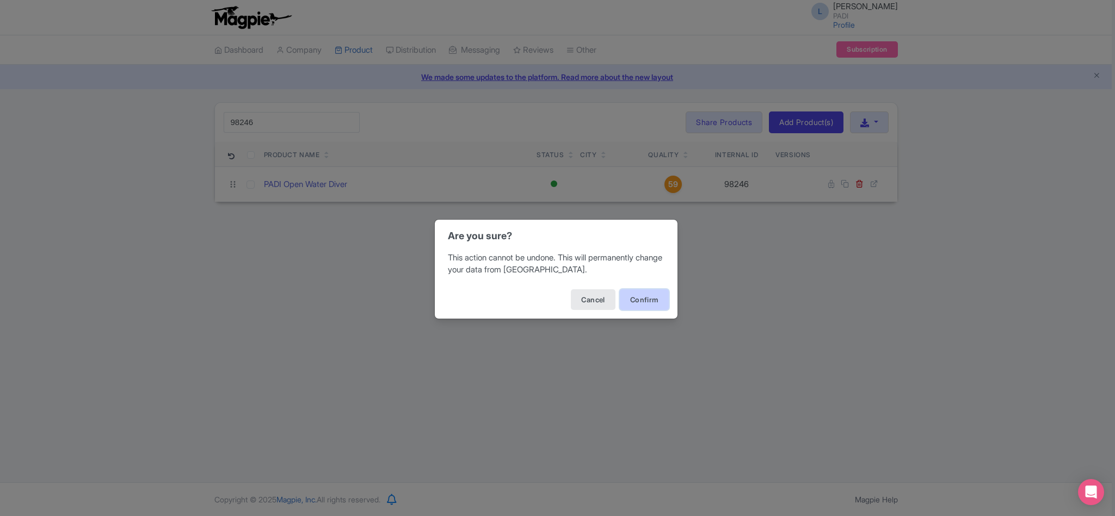
click at [657, 302] on button "Confirm" at bounding box center [644, 299] width 49 height 21
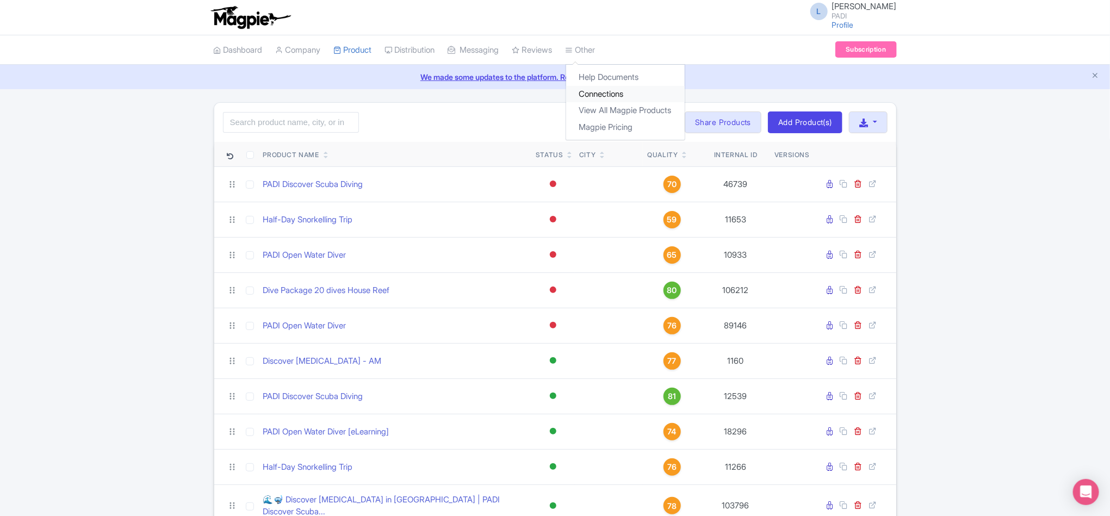
click at [601, 94] on link "Connections" at bounding box center [625, 94] width 119 height 17
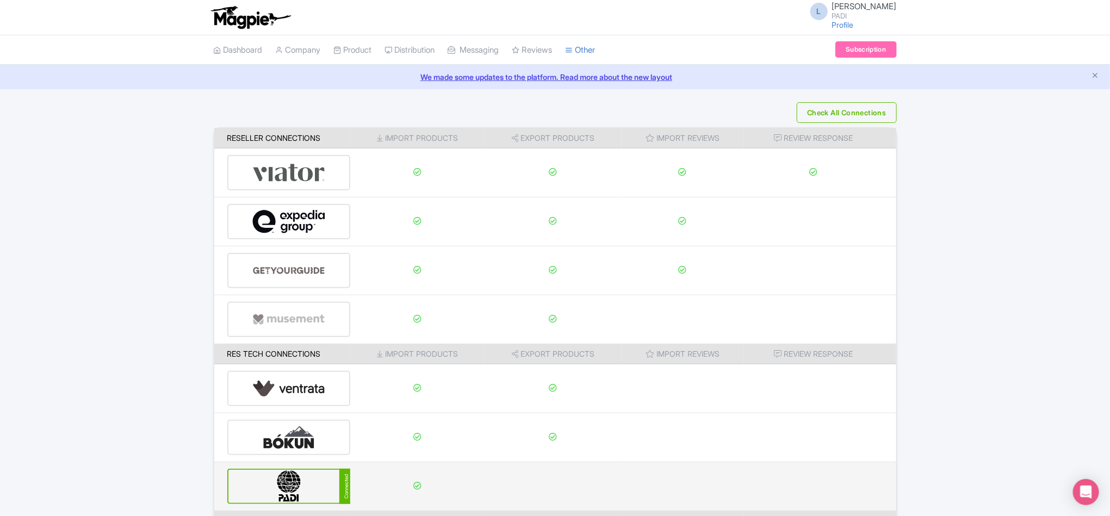
click at [296, 493] on img at bounding box center [288, 486] width 73 height 33
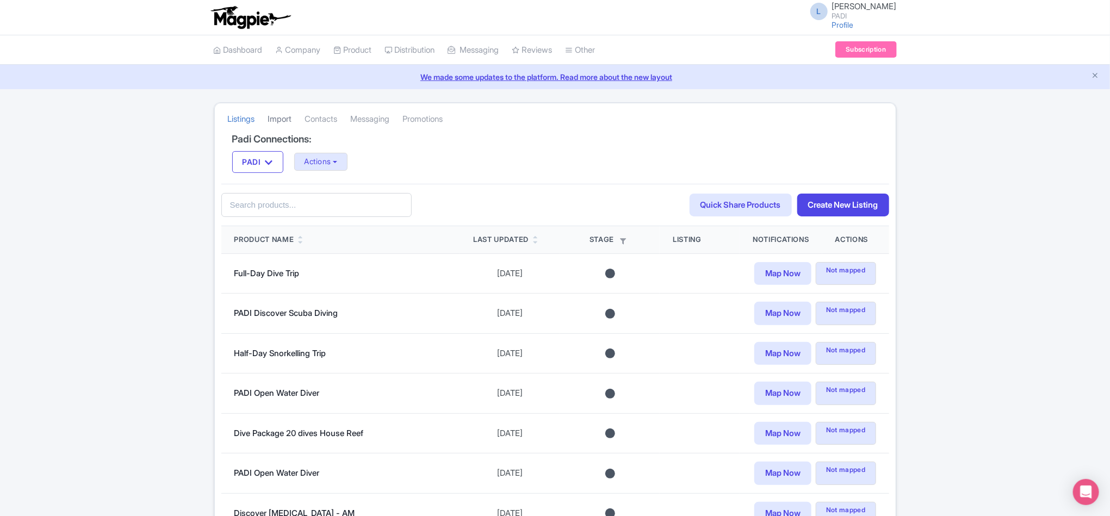
click at [289, 118] on link "Import" at bounding box center [280, 119] width 24 height 30
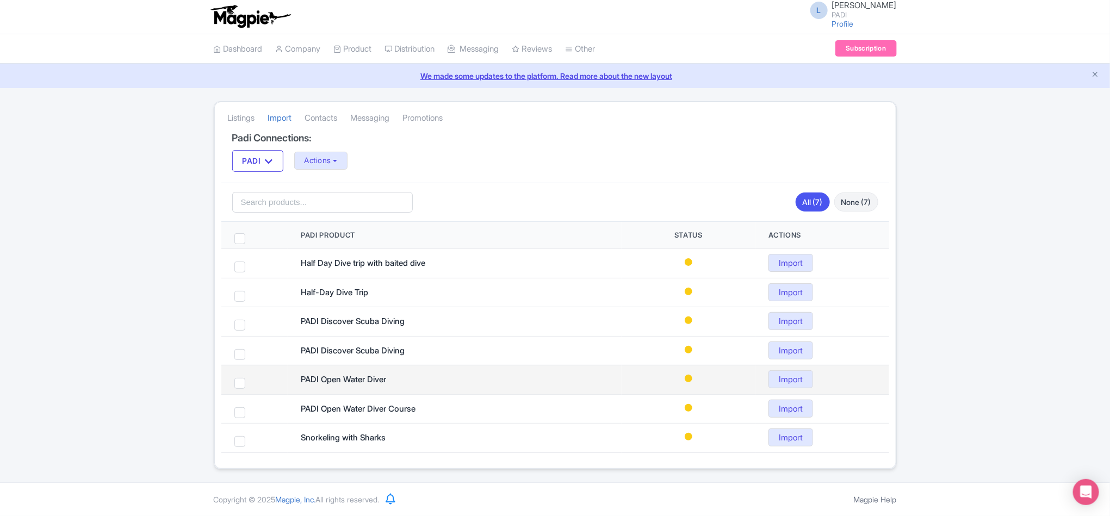
scroll to position [5, 0]
